Goal: Transaction & Acquisition: Book appointment/travel/reservation

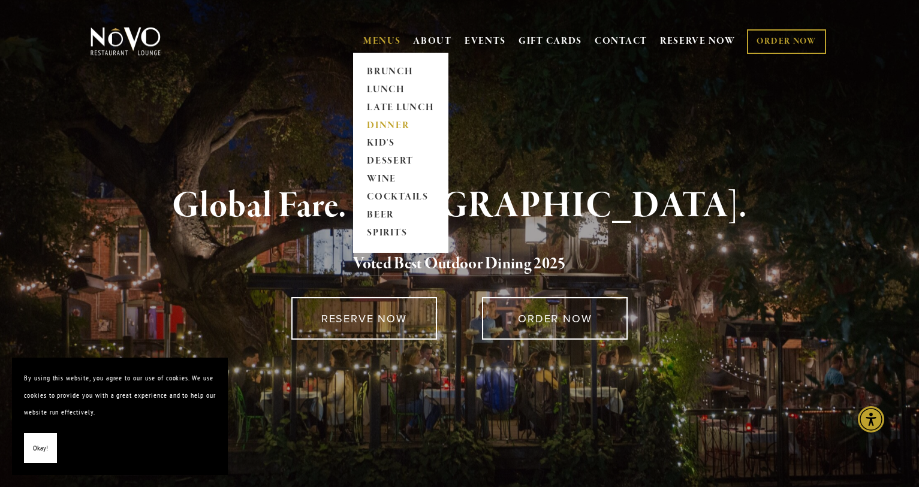
click at [375, 128] on link "DINNER" at bounding box center [400, 126] width 75 height 18
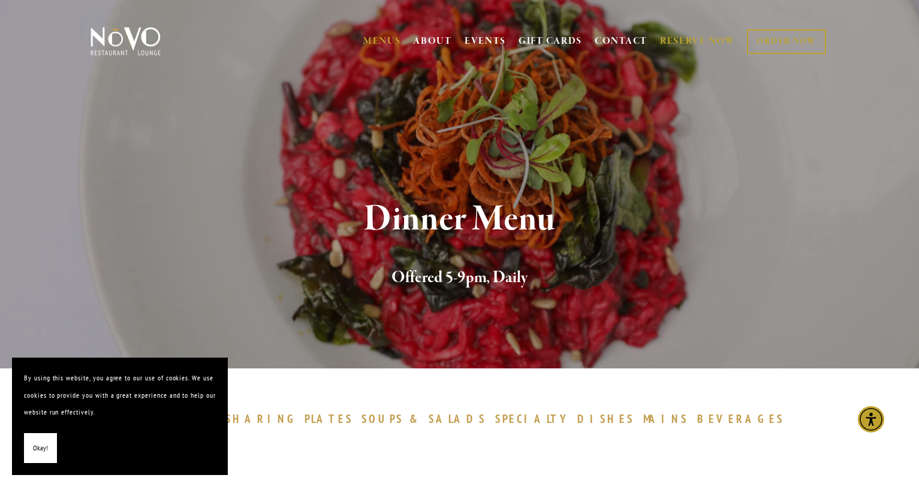
click at [672, 41] on link "RESERVE NOW" at bounding box center [697, 41] width 75 height 23
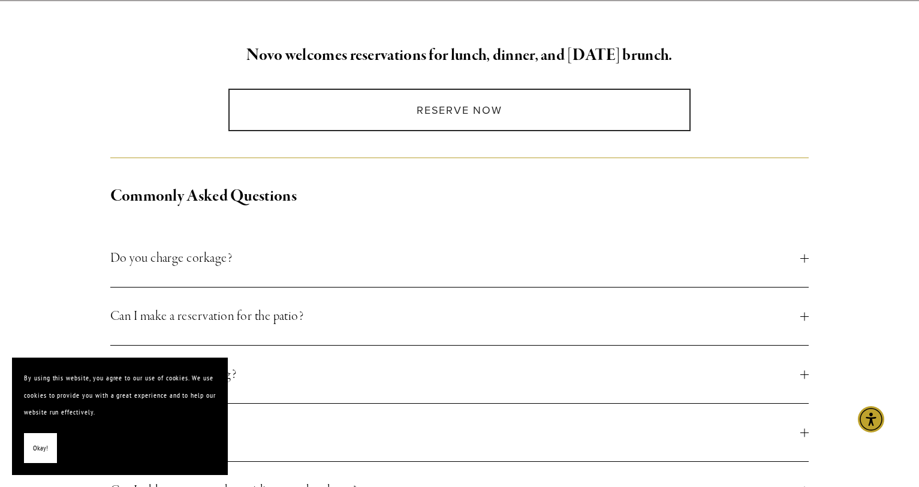
scroll to position [370, 0]
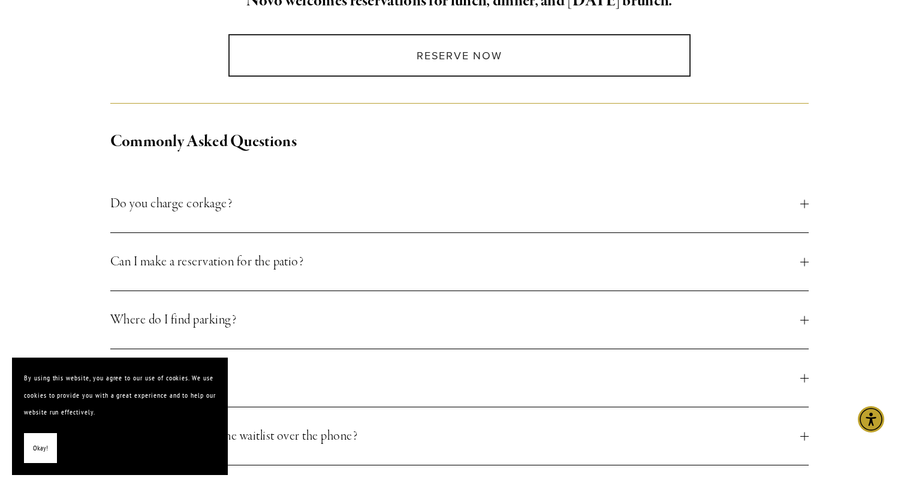
click at [445, 265] on span "Can I make a reservation for the patio?" at bounding box center [455, 262] width 690 height 22
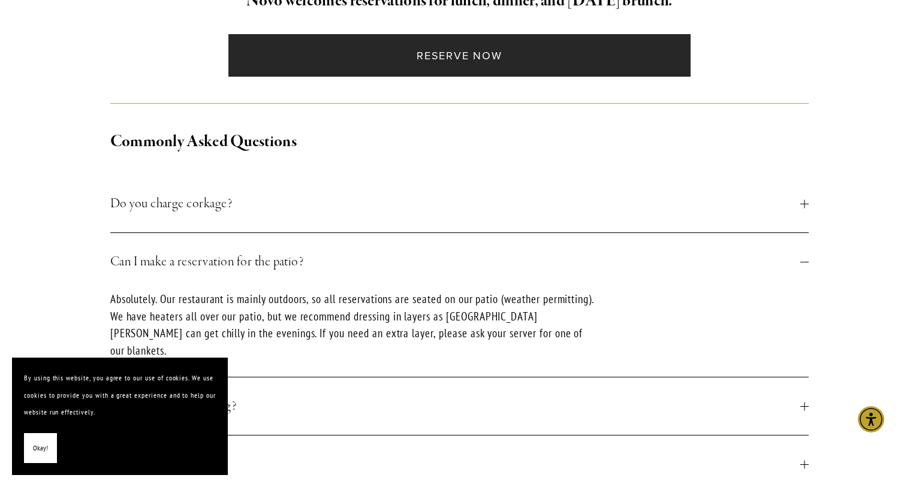
click at [468, 59] on link "Reserve Now" at bounding box center [459, 55] width 462 height 43
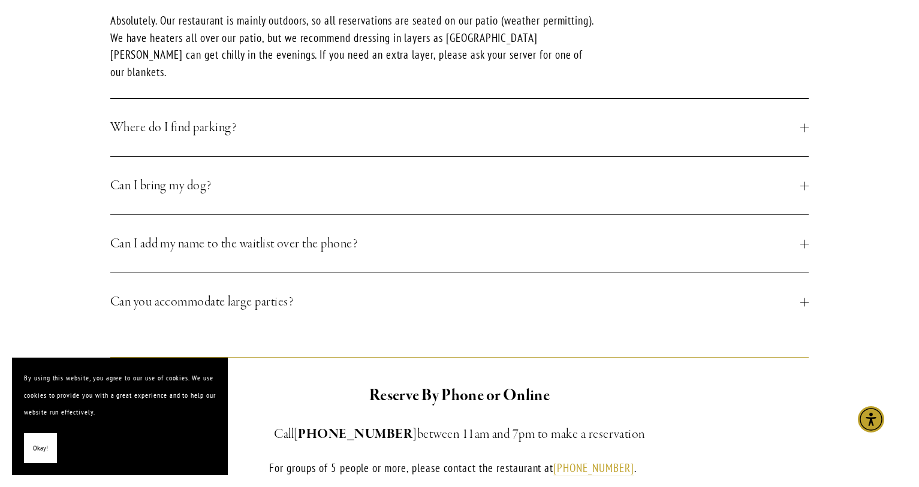
scroll to position [798, 0]
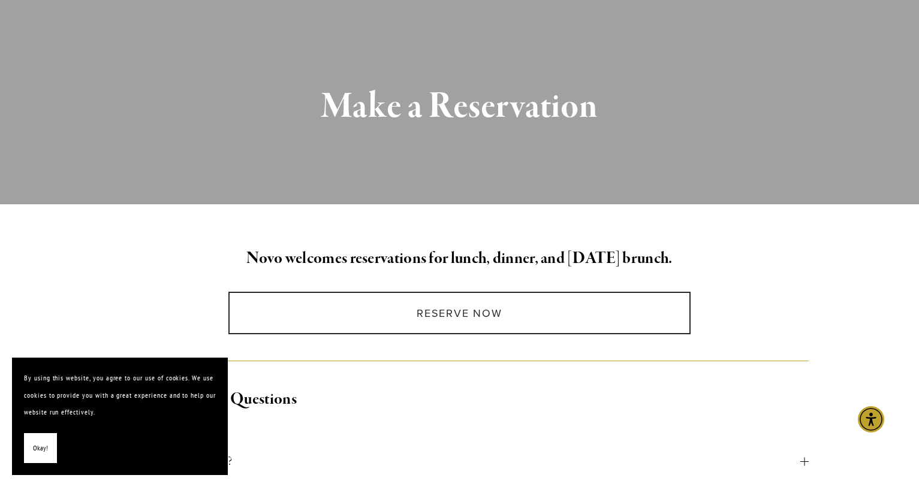
scroll to position [65, 0]
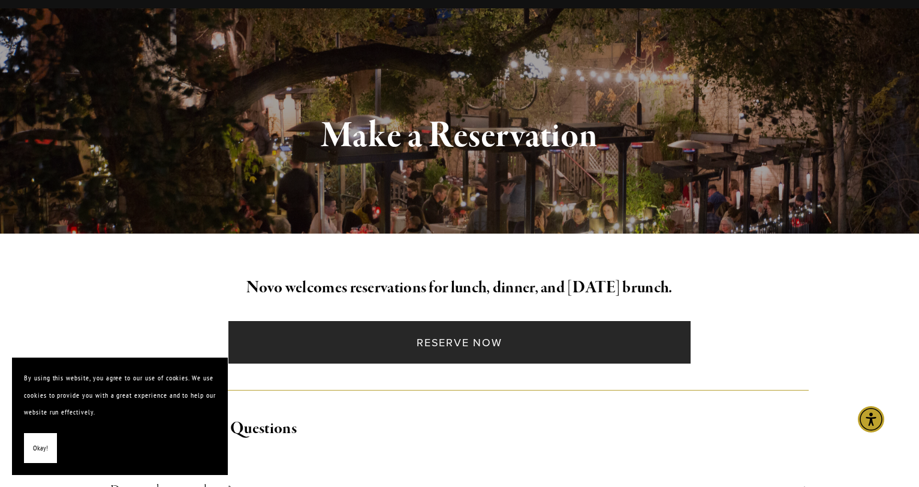
click at [471, 342] on link "Reserve Now" at bounding box center [459, 342] width 462 height 43
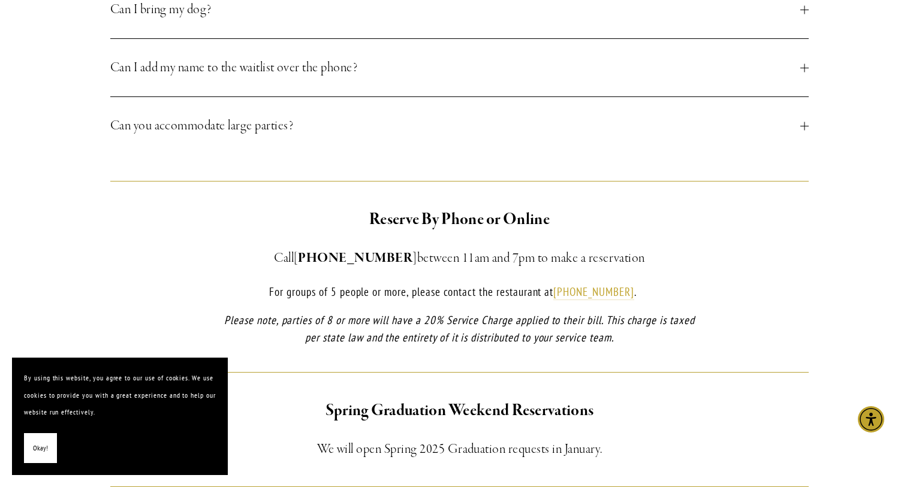
scroll to position [753, 0]
